Goal: Task Accomplishment & Management: Use online tool/utility

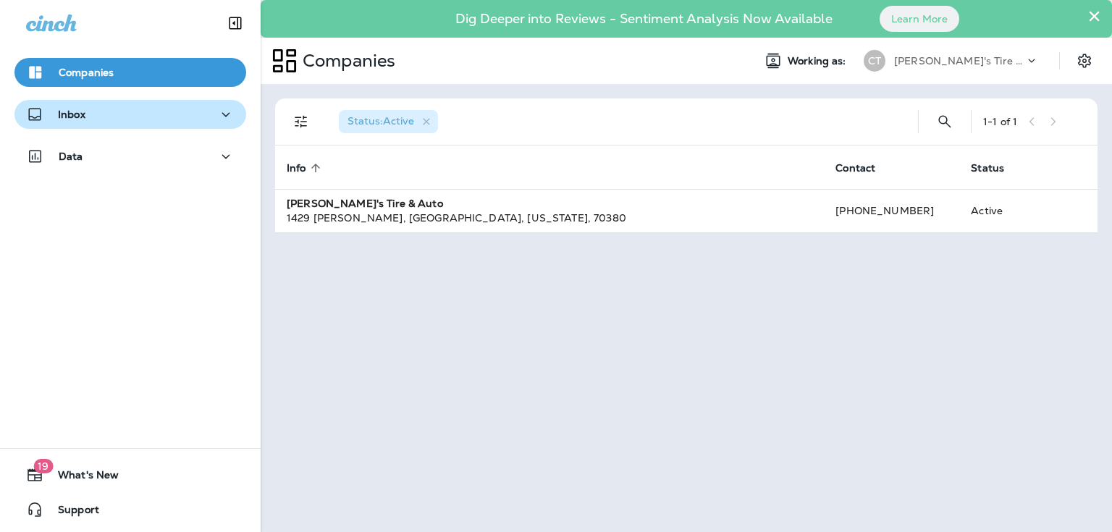
click at [106, 120] on div "Inbox" at bounding box center [130, 115] width 209 height 18
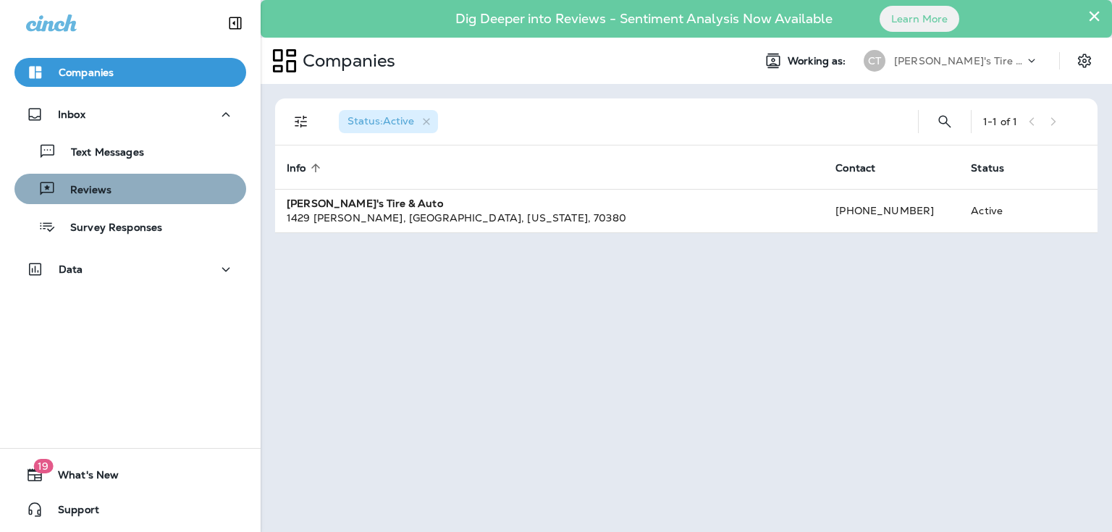
click at [147, 192] on div "Reviews" at bounding box center [130, 189] width 220 height 22
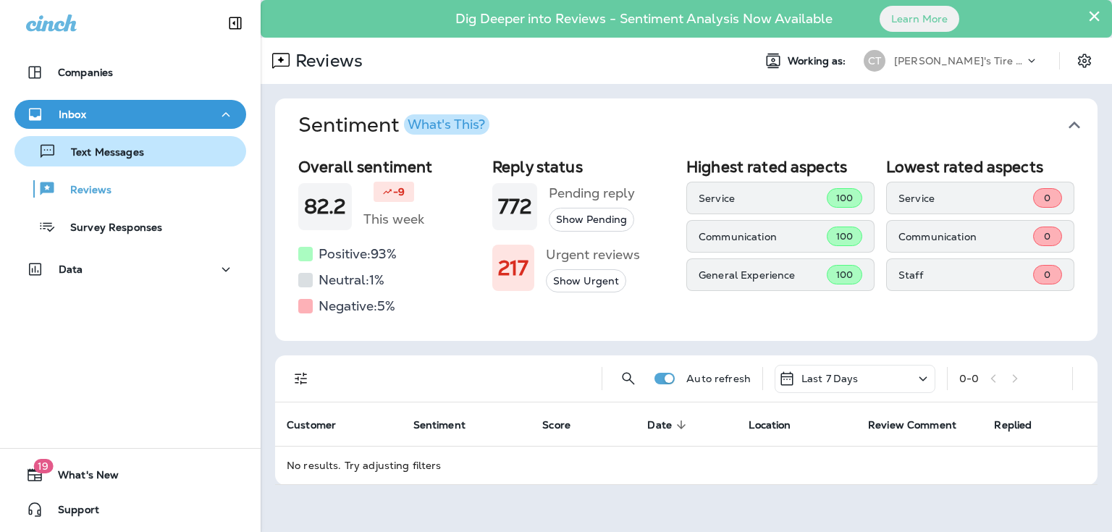
click at [102, 154] on p "Text Messages" at bounding box center [100, 153] width 88 height 14
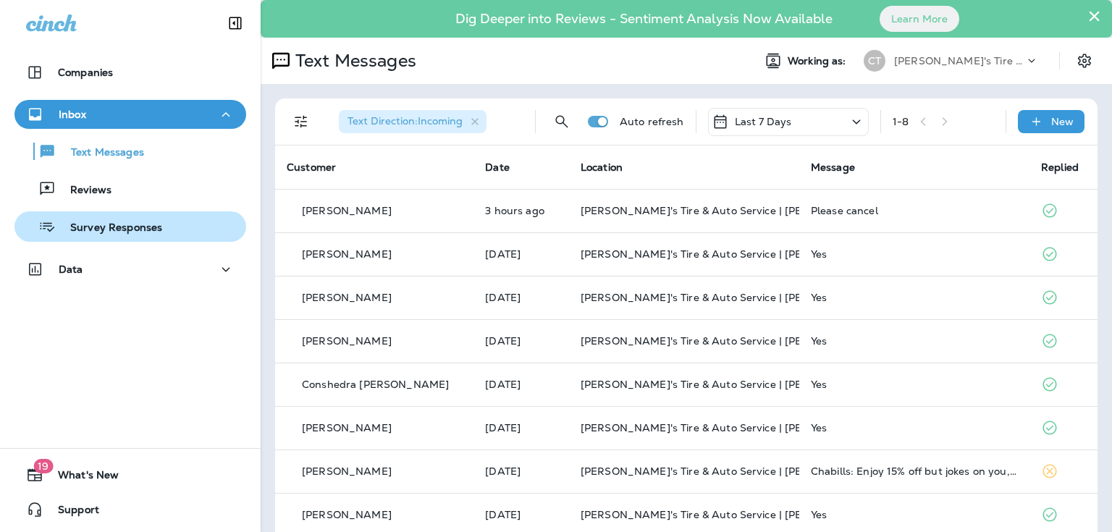
click at [143, 225] on p "Survey Responses" at bounding box center [109, 229] width 106 height 14
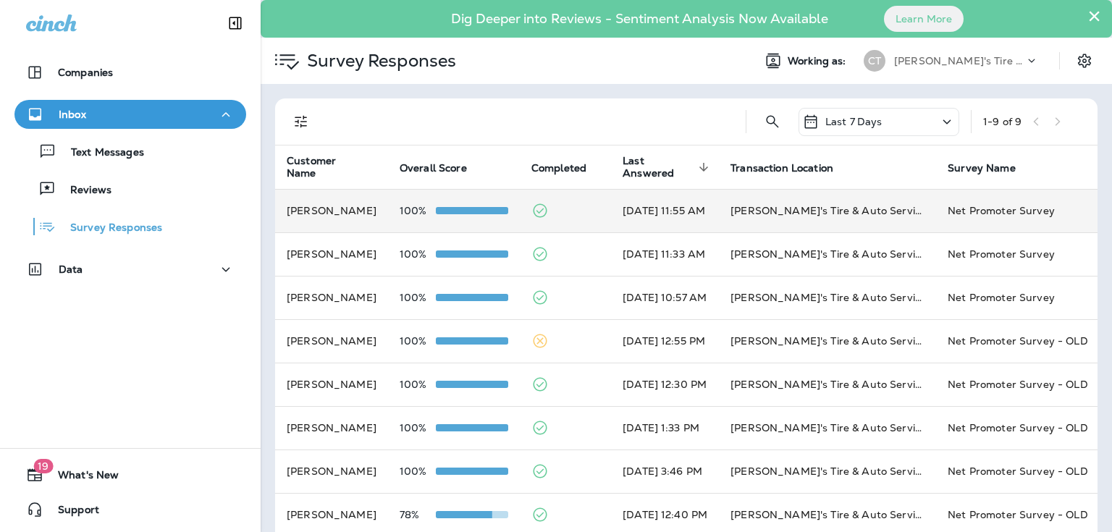
click at [641, 219] on td "[DATE] 11:55 AM" at bounding box center [665, 210] width 108 height 43
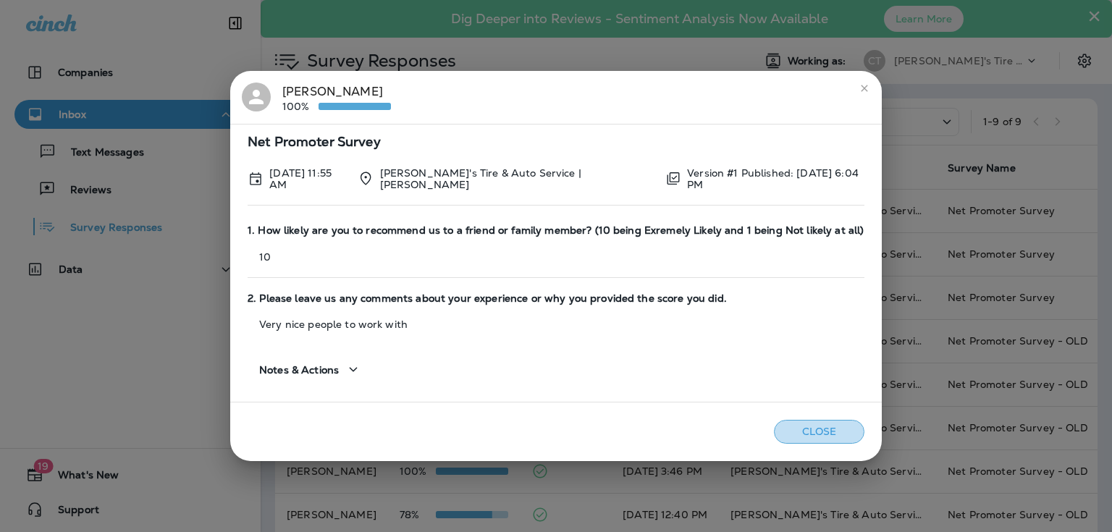
click at [841, 433] on button "Close" at bounding box center [819, 432] width 91 height 24
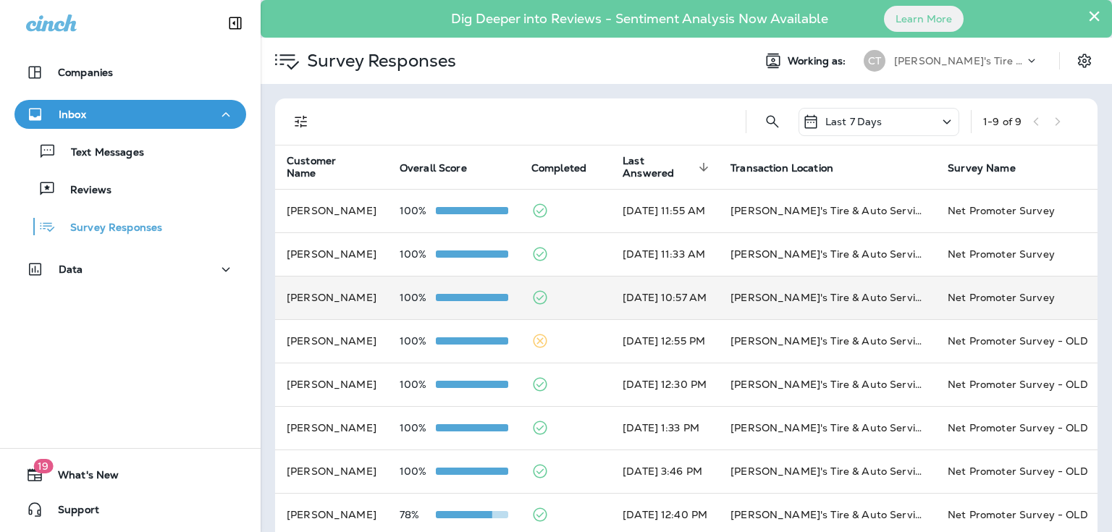
click at [324, 305] on td "[PERSON_NAME]" at bounding box center [331, 297] width 113 height 43
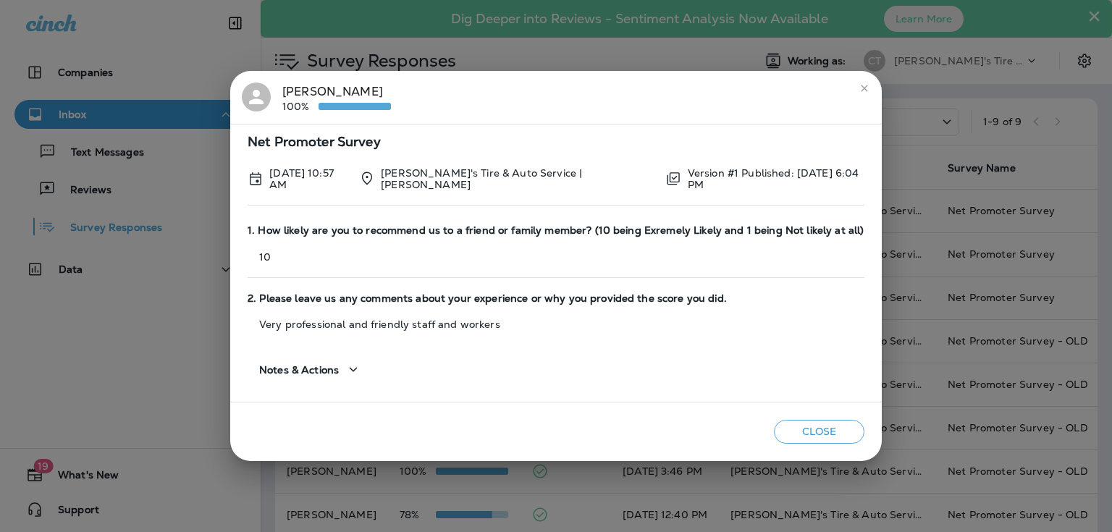
click at [831, 432] on button "Close" at bounding box center [819, 432] width 91 height 24
